Goal: Task Accomplishment & Management: Use online tool/utility

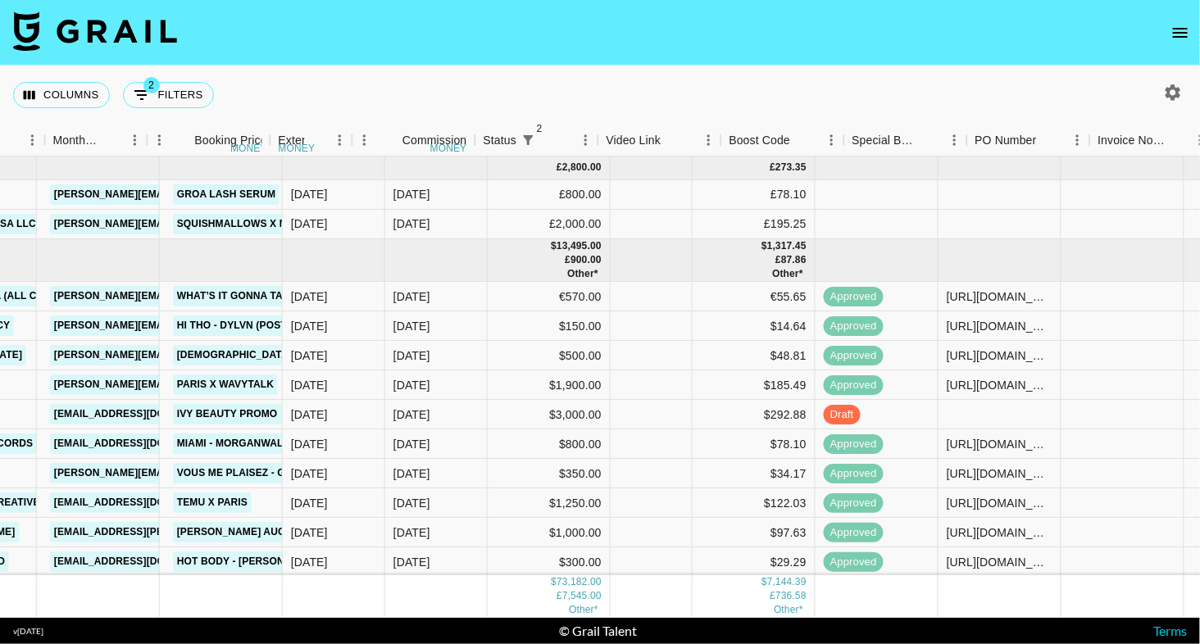
scroll to position [0, 1157]
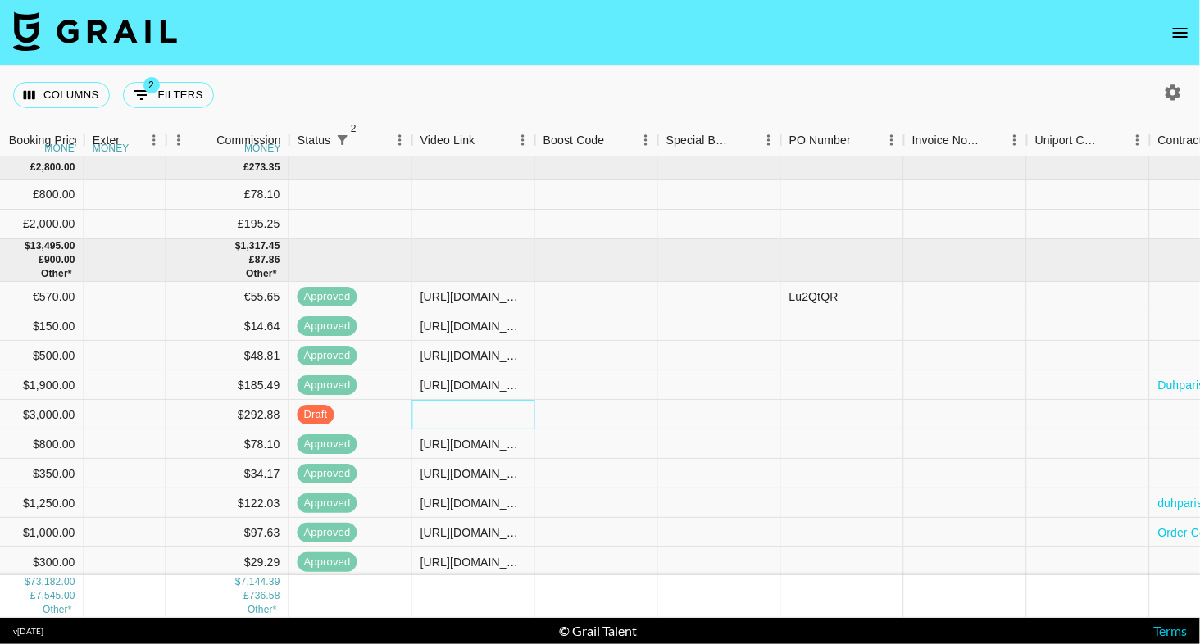
click at [483, 421] on div at bounding box center [473, 415] width 123 height 30
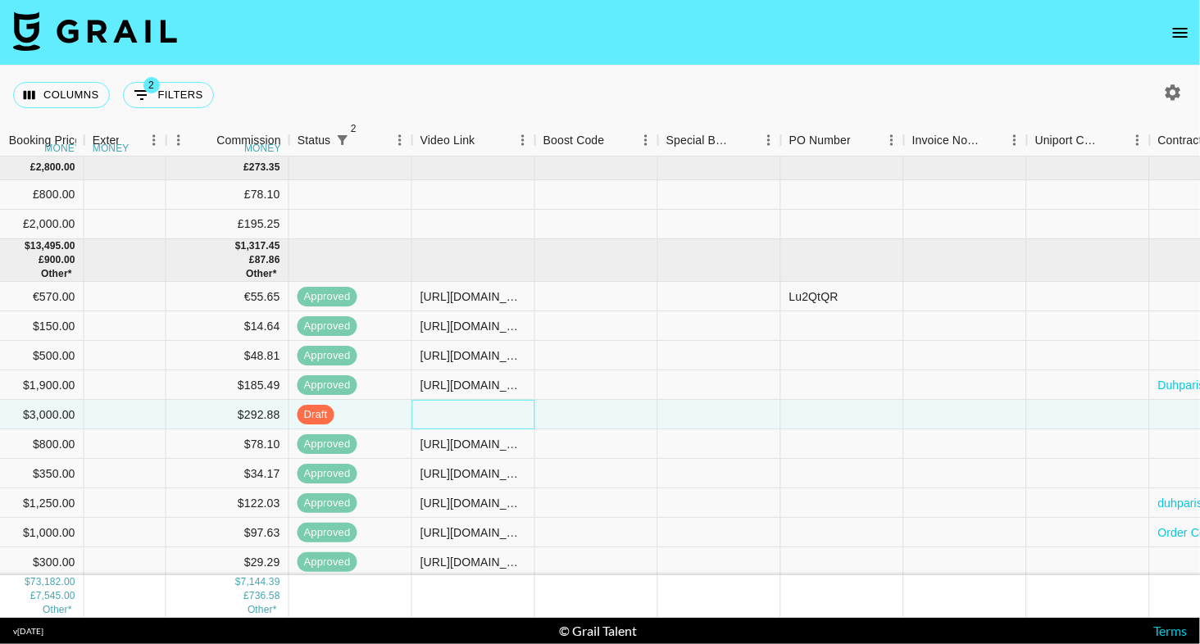
click at [483, 421] on div at bounding box center [473, 415] width 123 height 30
type input "[URL][DOMAIN_NAME]"
click at [547, 66] on div "Columns 2 Filters + Booking" at bounding box center [600, 95] width 1200 height 59
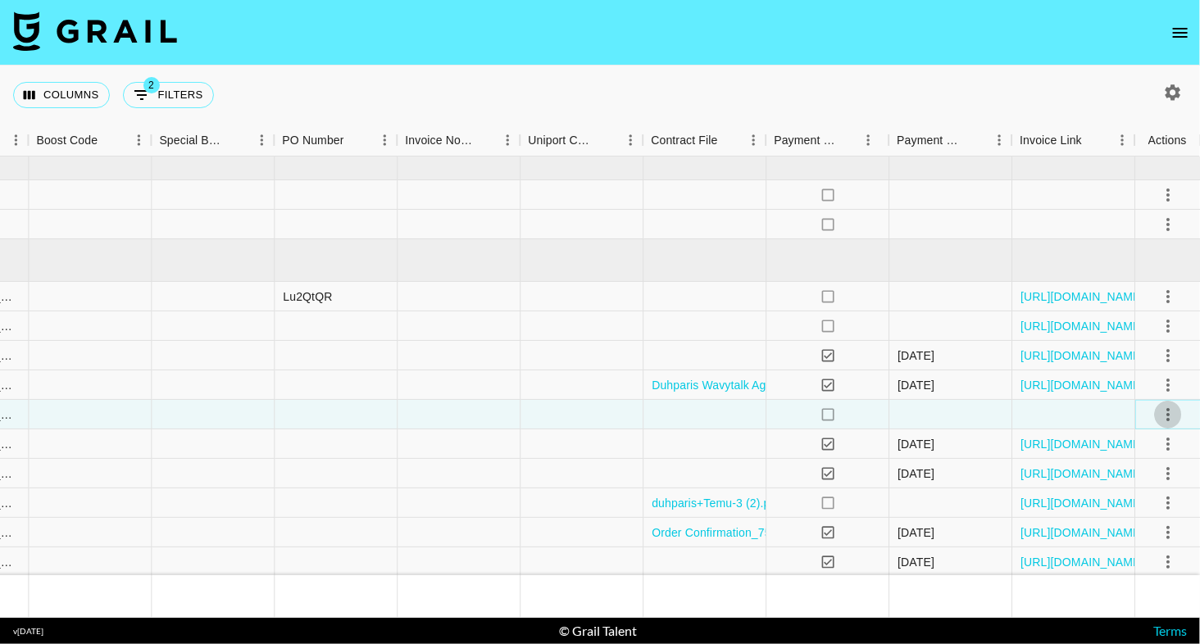
click at [1164, 408] on icon "select merge strategy" at bounding box center [1168, 415] width 20 height 20
click at [1153, 565] on div "Approve" at bounding box center [1131, 567] width 50 height 20
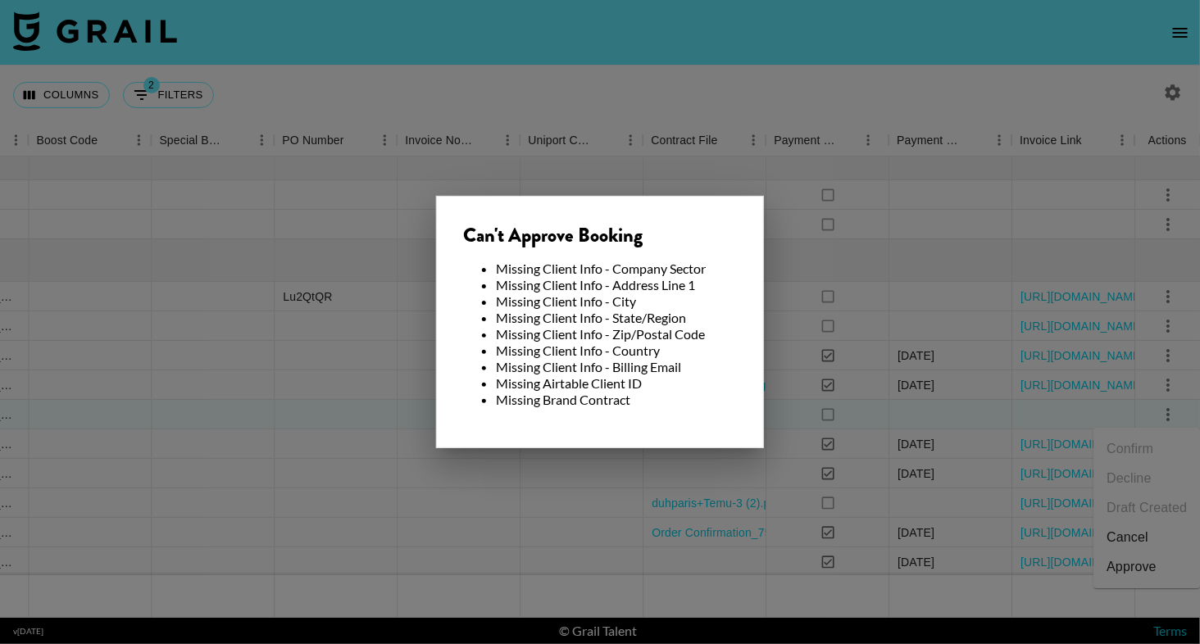
click at [1005, 423] on div at bounding box center [600, 322] width 1200 height 644
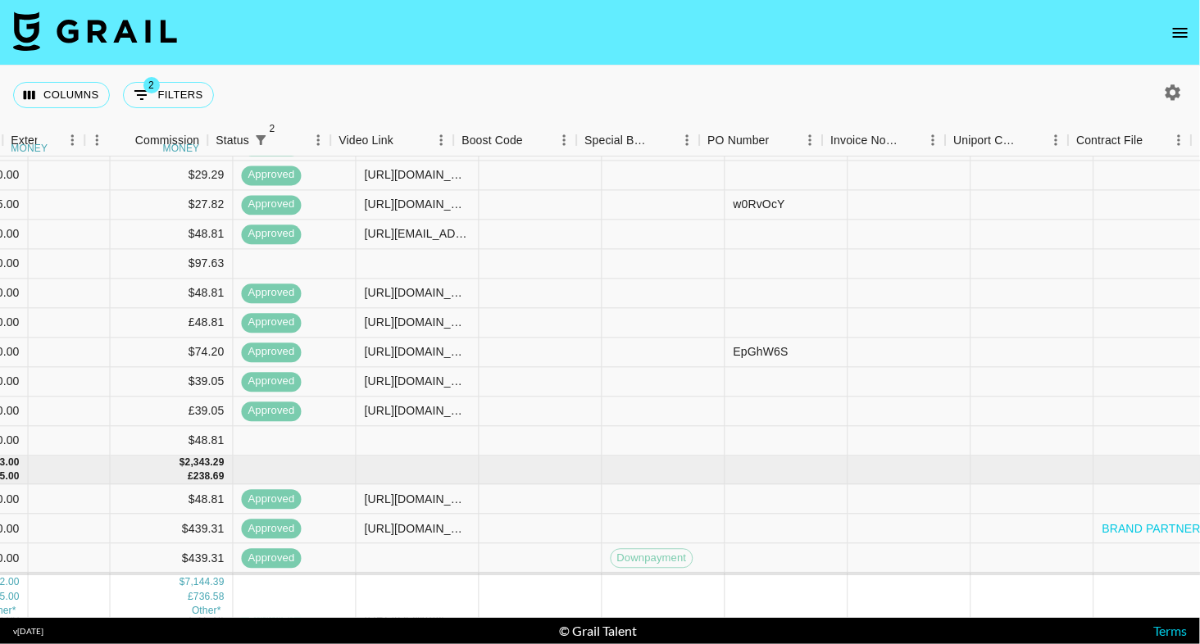
scroll to position [415, 1664]
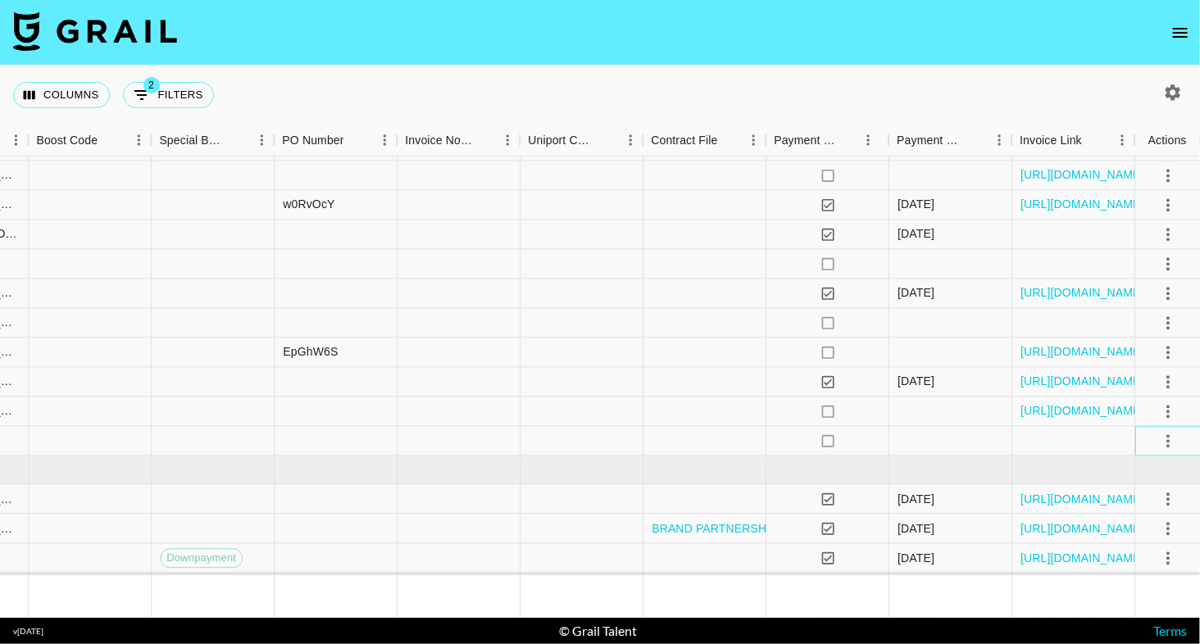
click at [1173, 427] on div at bounding box center [1168, 441] width 28 height 28
click at [1169, 435] on icon "select merge strategy" at bounding box center [1168, 441] width 20 height 20
click at [1147, 478] on li "Confirm" at bounding box center [1146, 476] width 107 height 30
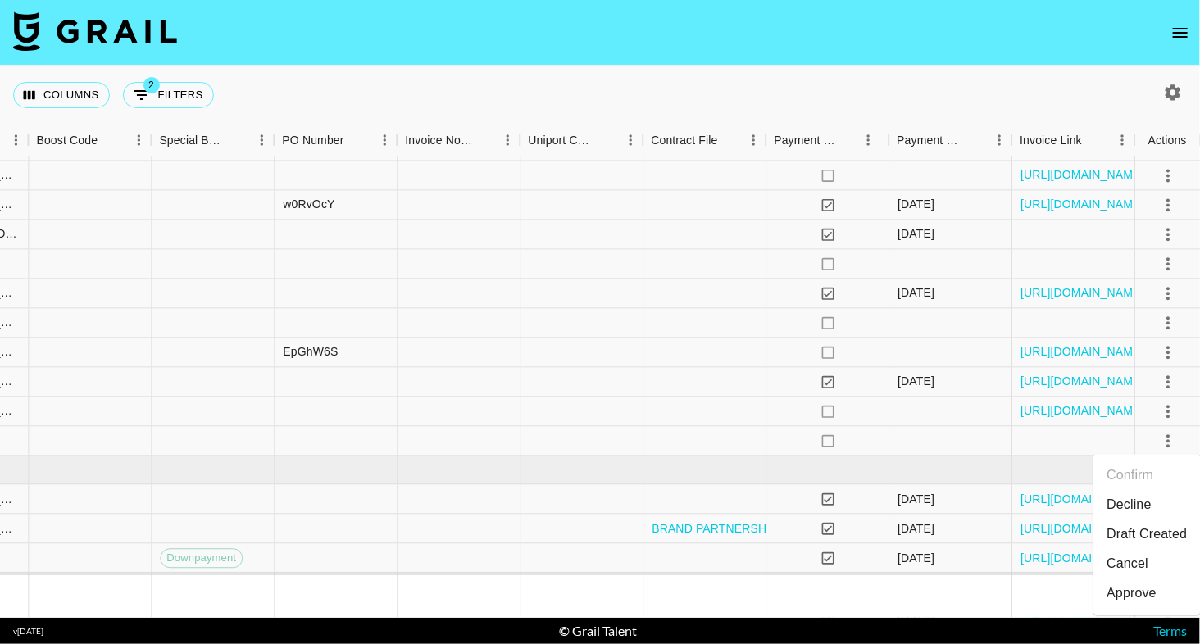
click at [917, 85] on div "Columns 2 Filters + Booking" at bounding box center [600, 95] width 1200 height 59
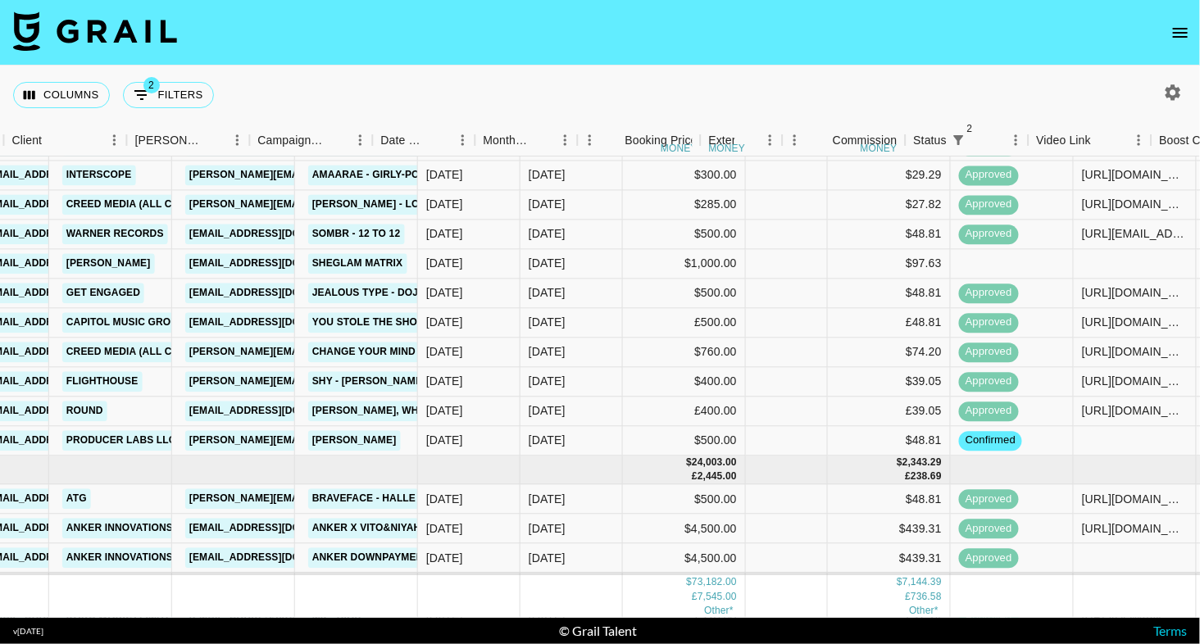
scroll to position [415, 410]
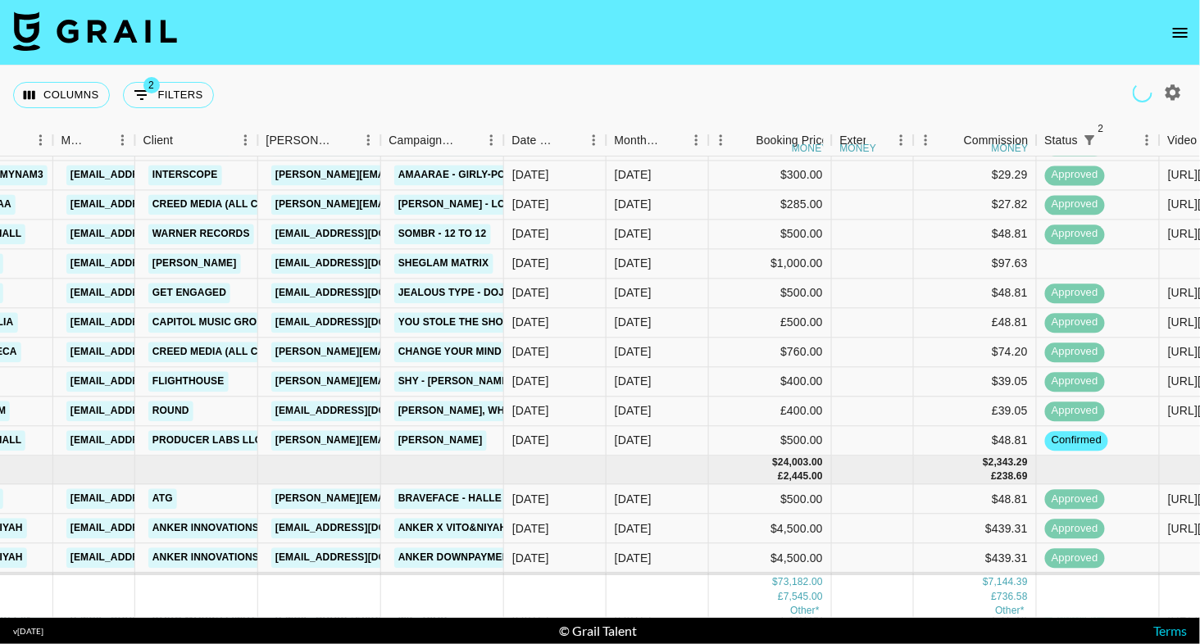
click at [1170, 34] on icon "open drawer" at bounding box center [1180, 33] width 20 height 20
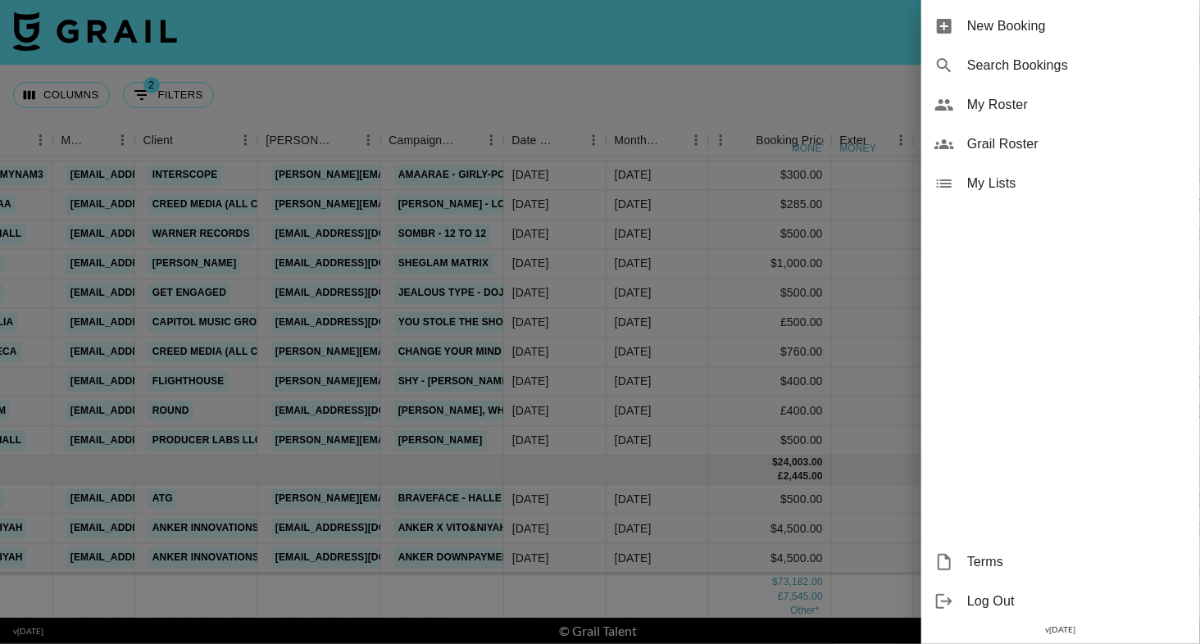
click at [1054, 98] on span "My Roster" at bounding box center [1077, 105] width 220 height 20
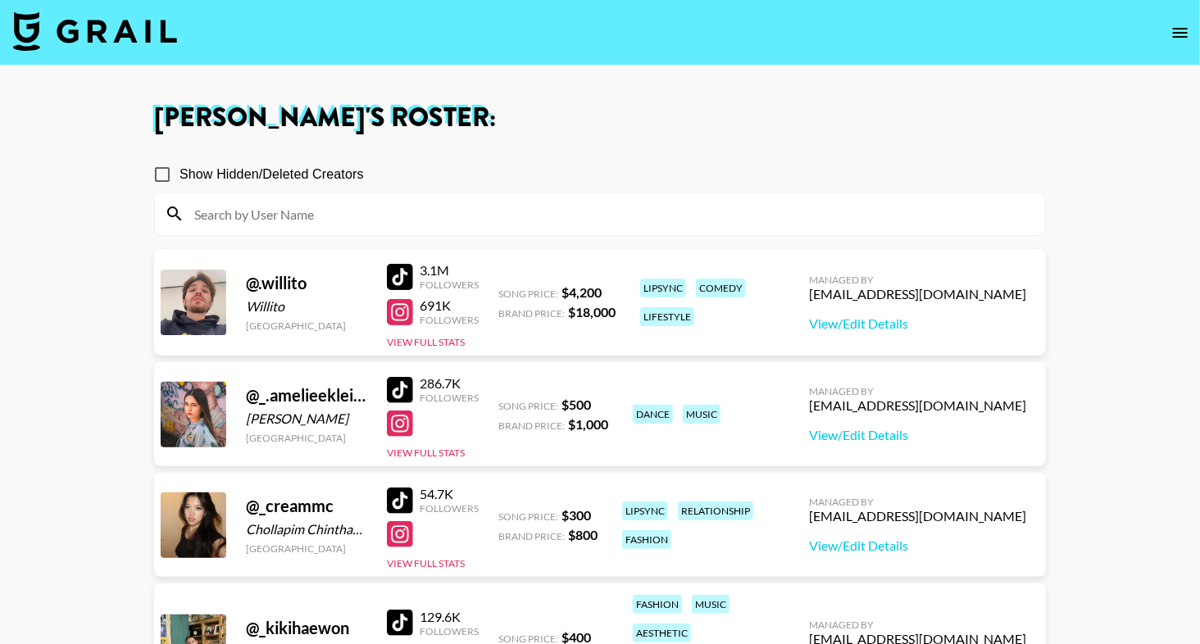
click at [400, 389] on div at bounding box center [400, 390] width 26 height 26
click at [147, 39] on img at bounding box center [95, 30] width 164 height 39
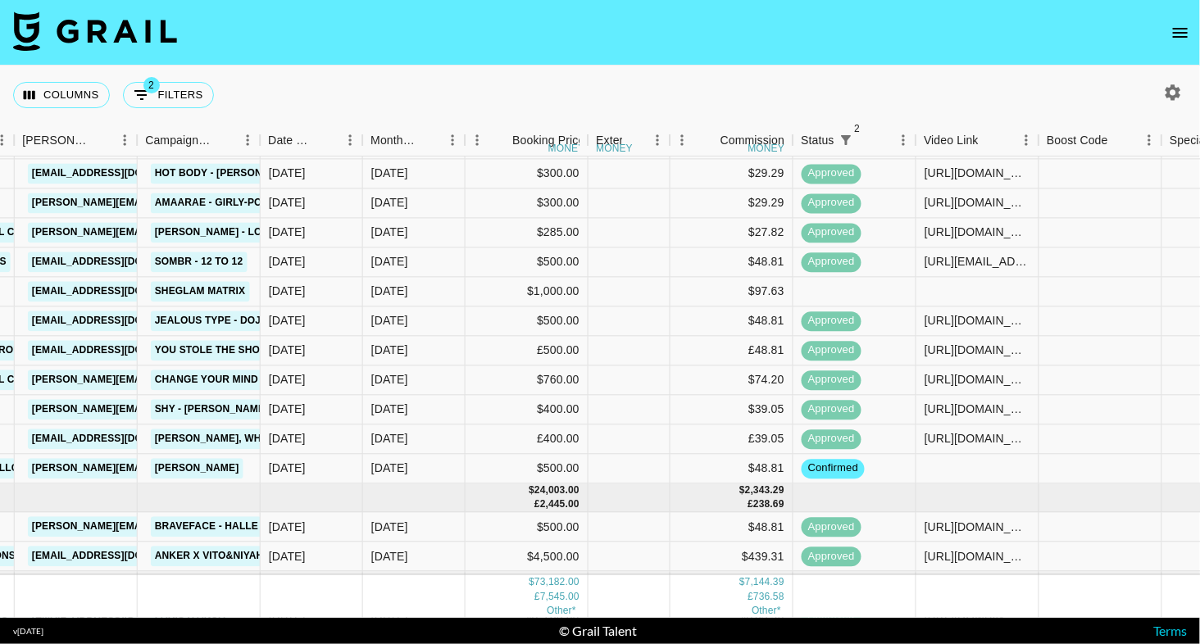
scroll to position [387, 653]
